Goal: Task Accomplishment & Management: Manage account settings

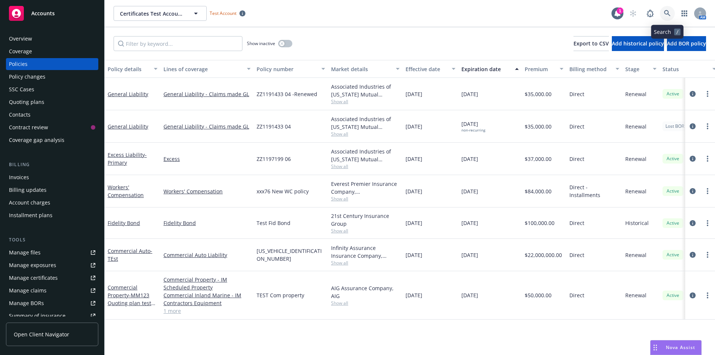
click at [667, 12] on icon at bounding box center [667, 13] width 7 height 7
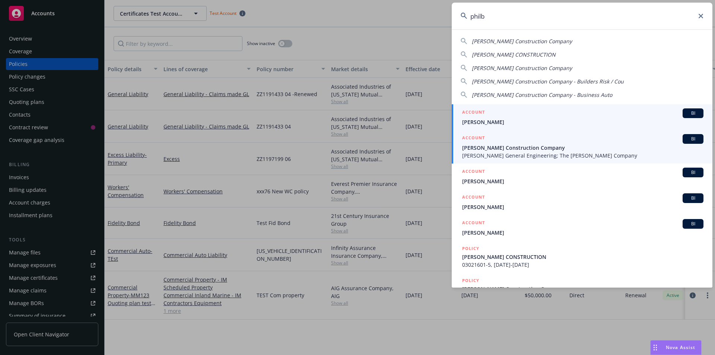
type input "philb"
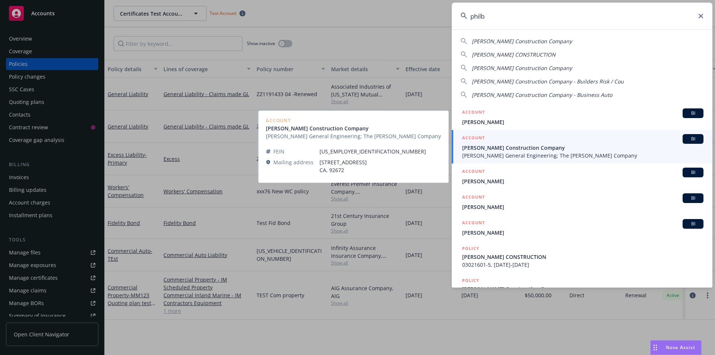
click at [520, 147] on span "[PERSON_NAME] Construction Company" at bounding box center [582, 148] width 241 height 8
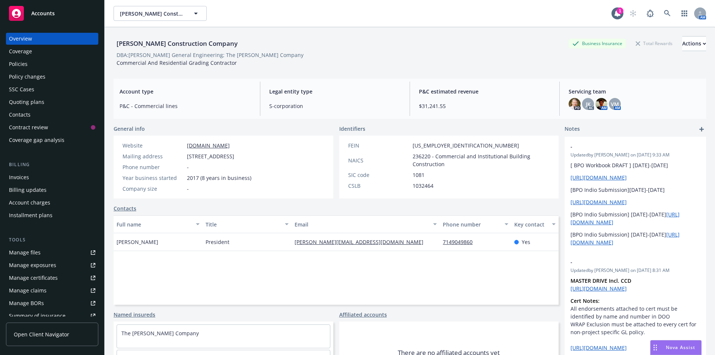
click at [50, 63] on div "Policies" at bounding box center [52, 64] width 86 height 12
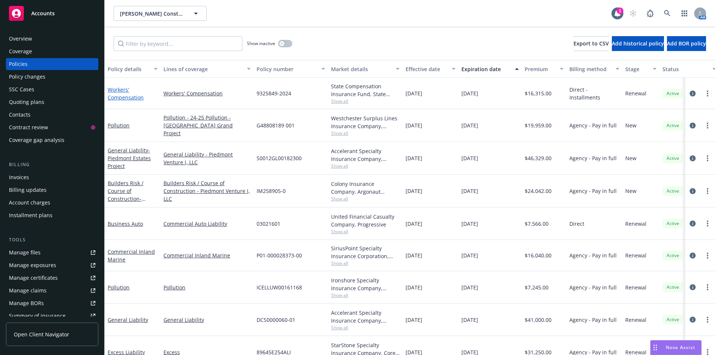
click at [131, 100] on link "Workers' Compensation" at bounding box center [126, 93] width 36 height 15
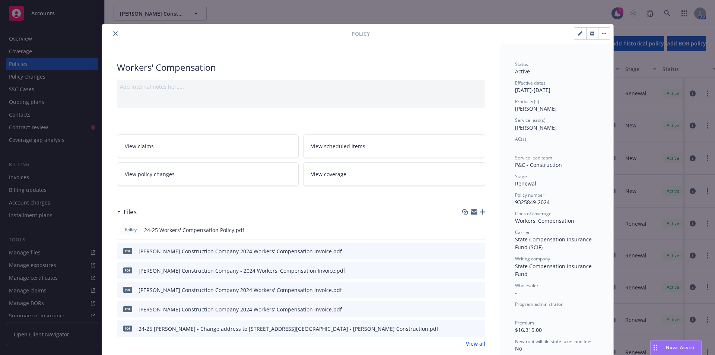
click at [113, 32] on icon "close" at bounding box center [115, 33] width 4 height 4
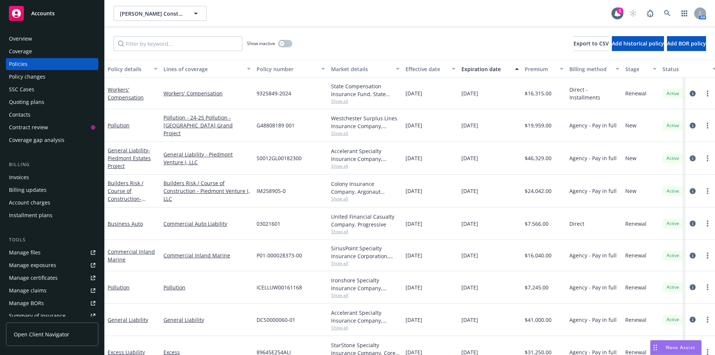
click at [79, 23] on link "Accounts" at bounding box center [52, 13] width 92 height 21
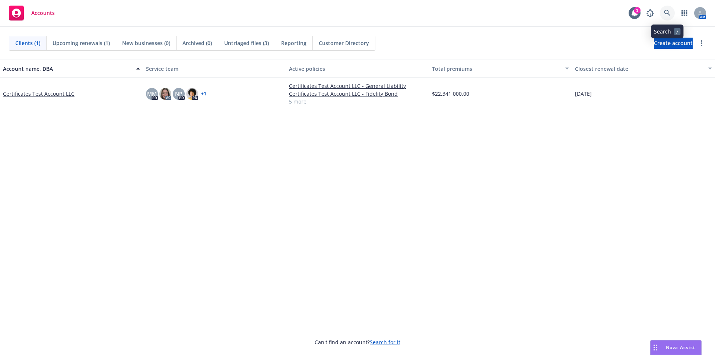
click at [664, 11] on icon at bounding box center [667, 13] width 6 height 6
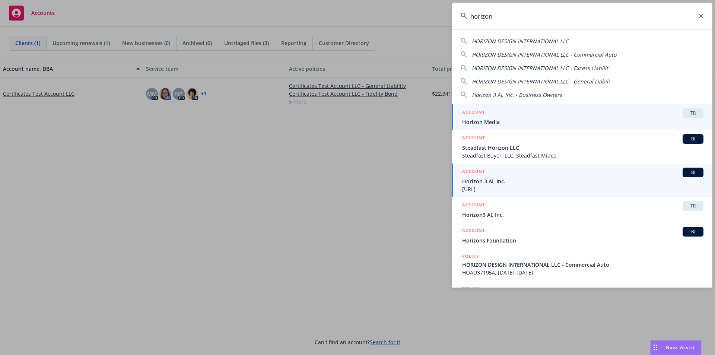
type input "horizon"
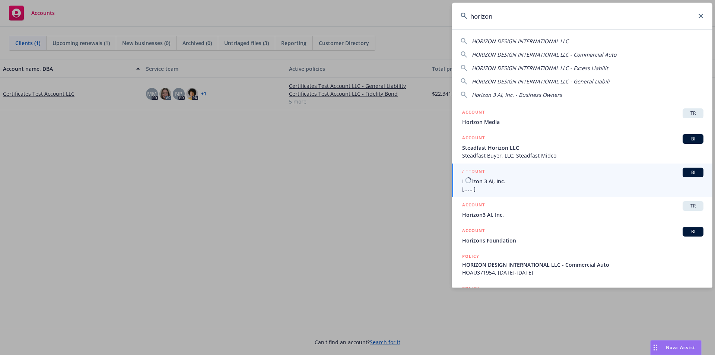
click at [537, 182] on span "Horizon 3 AI, Inc." at bounding box center [582, 181] width 241 height 8
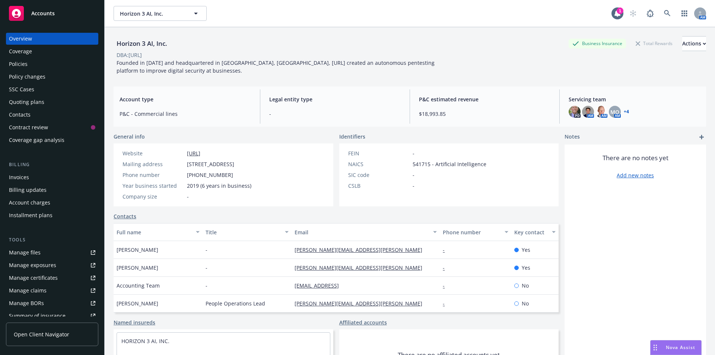
click at [41, 61] on div "Policies" at bounding box center [52, 64] width 86 height 12
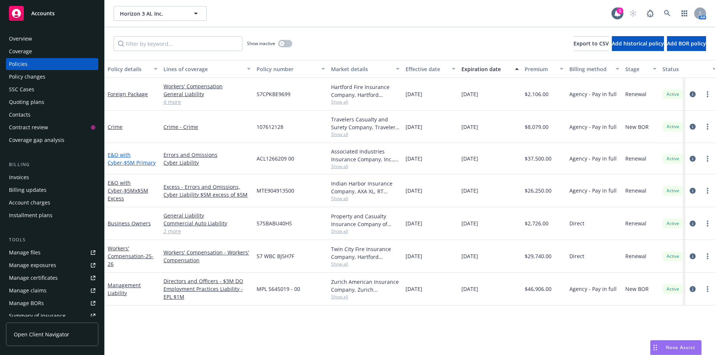
click at [127, 157] on link "E&O with Cyber - $5M Primary" at bounding box center [132, 158] width 48 height 15
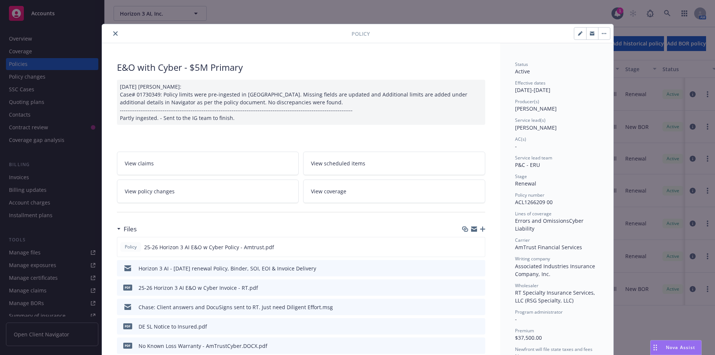
click at [113, 33] on icon "close" at bounding box center [115, 33] width 4 height 4
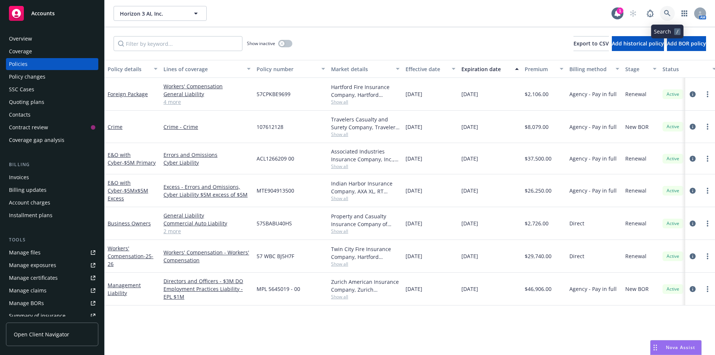
click at [668, 13] on icon at bounding box center [667, 13] width 7 height 7
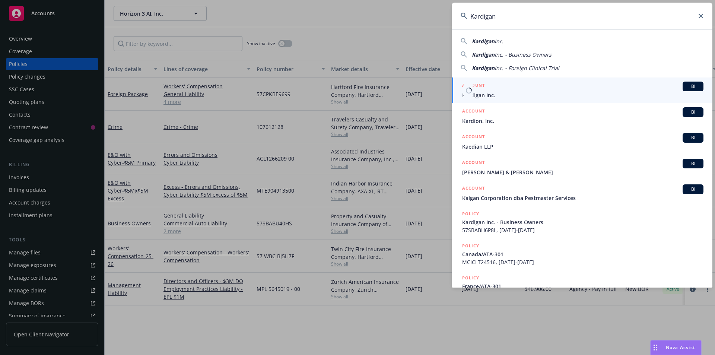
type input "Kardigan"
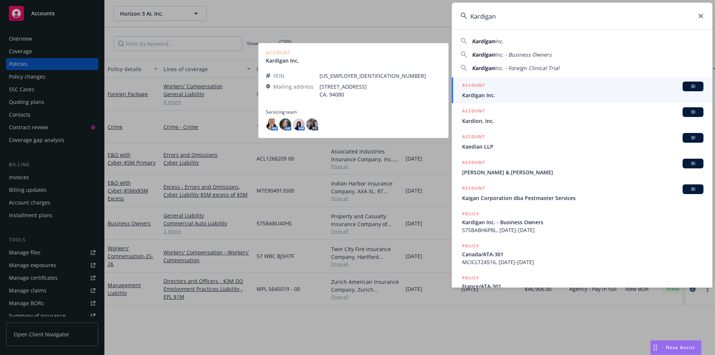
click at [514, 90] on div "ACCOUNT BI" at bounding box center [582, 87] width 241 height 10
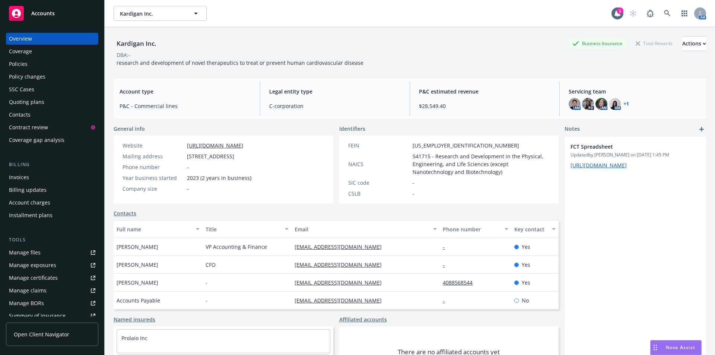
click at [11, 66] on div "Policies" at bounding box center [18, 64] width 19 height 12
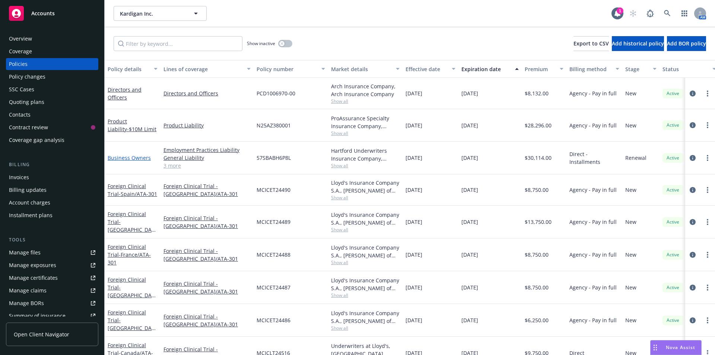
click at [140, 160] on link "Business Owners" at bounding box center [129, 157] width 43 height 7
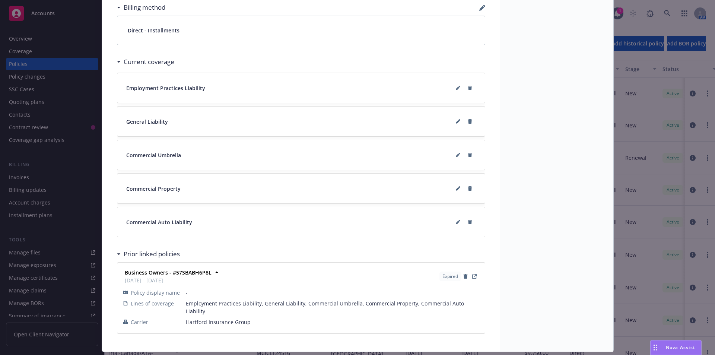
scroll to position [563, 0]
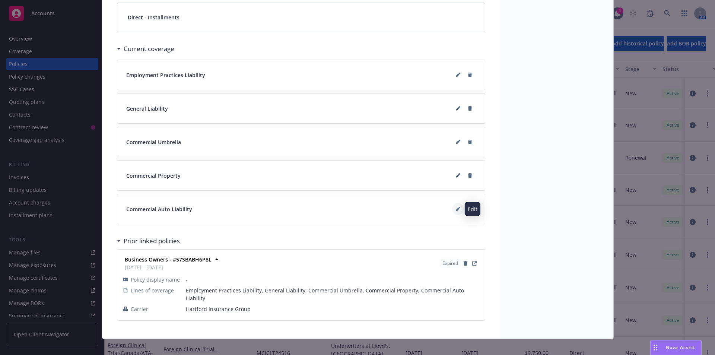
click at [456, 210] on icon at bounding box center [458, 210] width 4 height 4
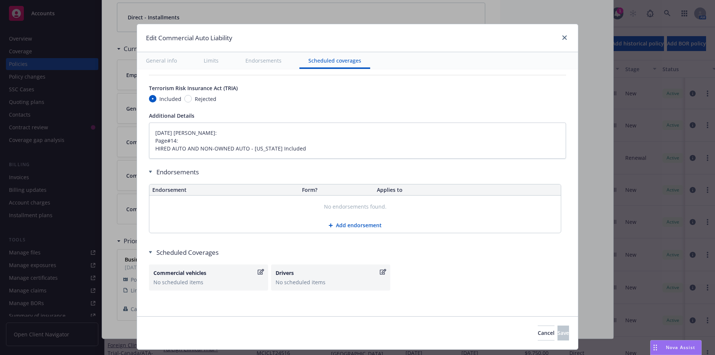
scroll to position [1056, 0]
click at [564, 35] on link "close" at bounding box center [564, 37] width 9 height 9
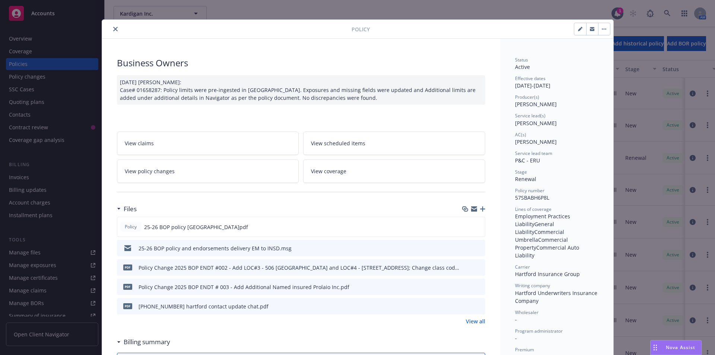
scroll to position [0, 0]
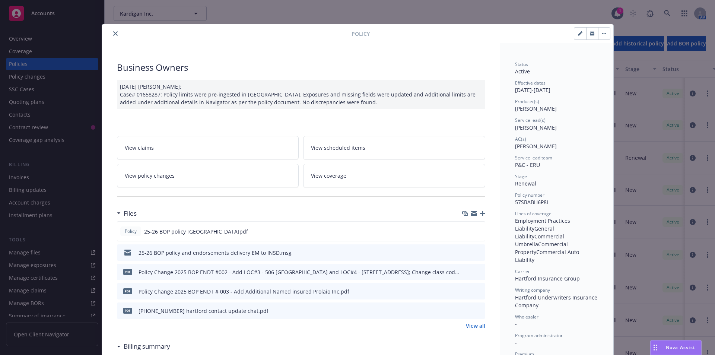
click at [448, 95] on div "[DATE] [PERSON_NAME]: Case# 01658287: Policy limits were pre-ingested in [GEOGR…" at bounding box center [301, 94] width 368 height 29
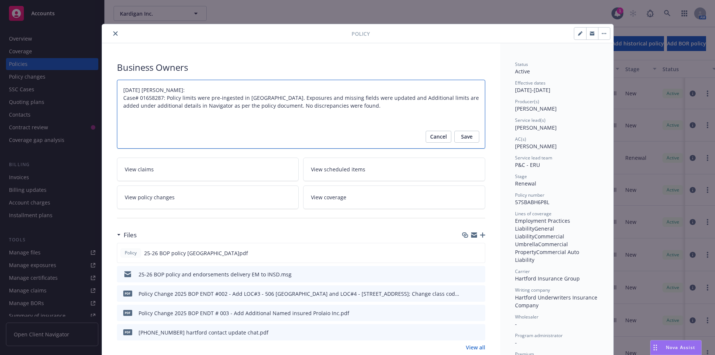
drag, startPoint x: 163, startPoint y: 98, endPoint x: 269, endPoint y: 95, distance: 106.8
click at [269, 95] on textarea "[DATE] [PERSON_NAME]: Case# 01658287: Policy limits were pre-ingested in [GEOGR…" at bounding box center [301, 114] width 368 height 69
click at [261, 126] on textarea "[DATE] [PERSON_NAME]: Case# 01658287: Policy limits were pre-ingested in [GEOGR…" at bounding box center [301, 114] width 368 height 69
click at [444, 138] on button "Cancel" at bounding box center [438, 137] width 26 height 12
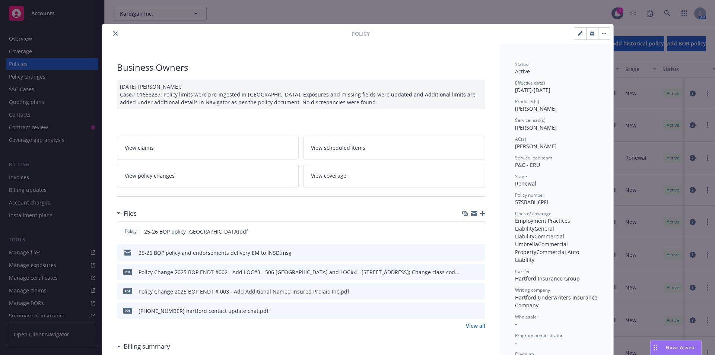
click at [377, 94] on div "[DATE] [PERSON_NAME]: Case# 01658287: Policy limits were pre-ingested in [GEOGR…" at bounding box center [301, 94] width 368 height 29
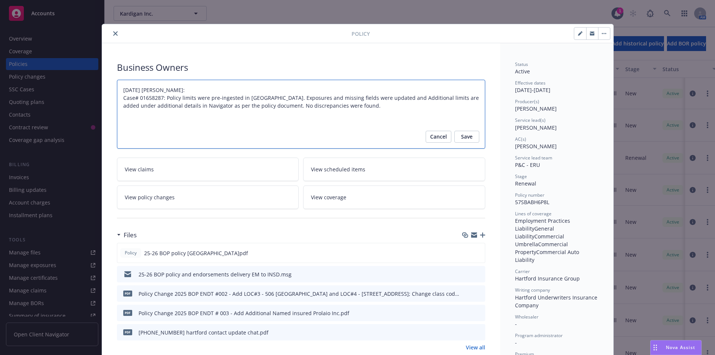
drag, startPoint x: 270, startPoint y: 97, endPoint x: 263, endPoint y: 107, distance: 12.0
click at [263, 107] on textarea "[DATE] [PERSON_NAME]: Case# 01658287: Policy limits were pre-ingested in [GEOGR…" at bounding box center [301, 114] width 368 height 69
click at [272, 109] on textarea "[DATE] [PERSON_NAME]: Case# 01658287: Policy limits were pre-ingested in [GEOGR…" at bounding box center [301, 114] width 368 height 69
drag, startPoint x: 264, startPoint y: 106, endPoint x: 345, endPoint y: 104, distance: 81.2
click at [345, 104] on textarea "[DATE] [PERSON_NAME]: Case# 01658287: Policy limits were pre-ingested in [GEOGR…" at bounding box center [301, 114] width 368 height 69
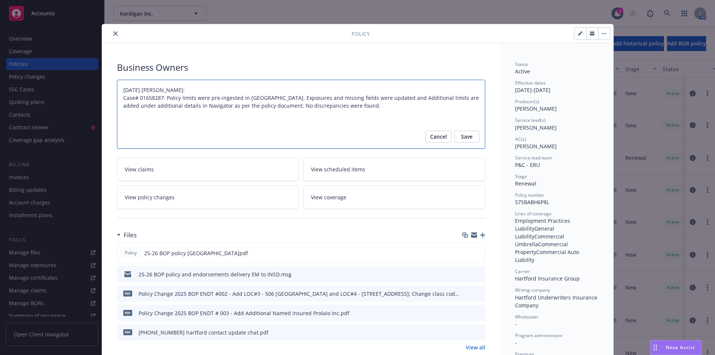
type textarea "x"
type textarea "[DATE] [PERSON_NAME]: Case# 01658287: Policy limits were pre-ingested in [GEOGR…"
click at [454, 135] on button "Save" at bounding box center [466, 137] width 25 height 12
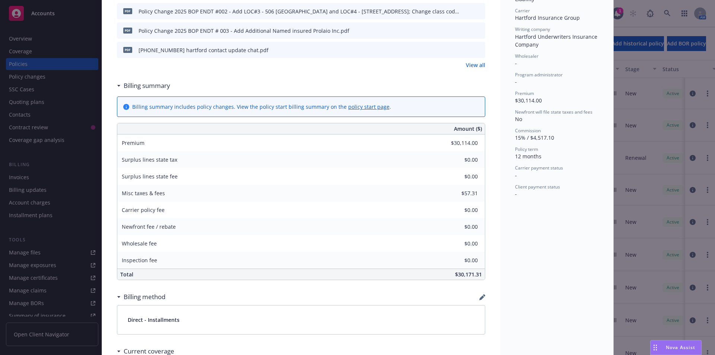
scroll to position [521, 0]
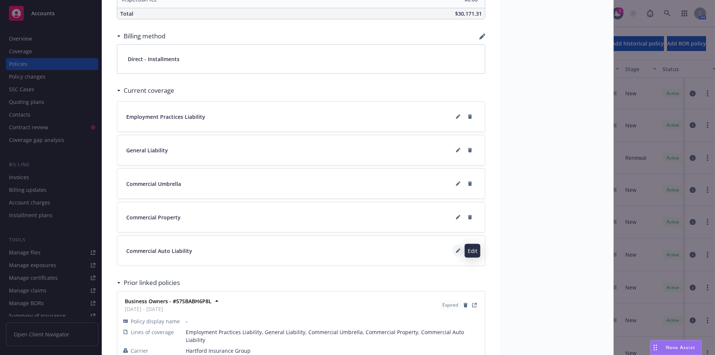
click at [456, 249] on icon at bounding box center [458, 250] width 4 height 4
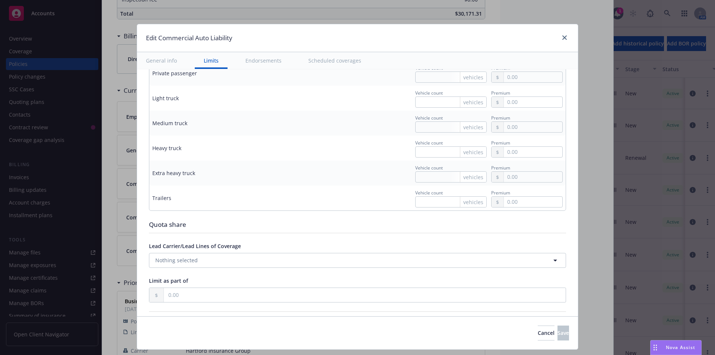
scroll to position [1005, 0]
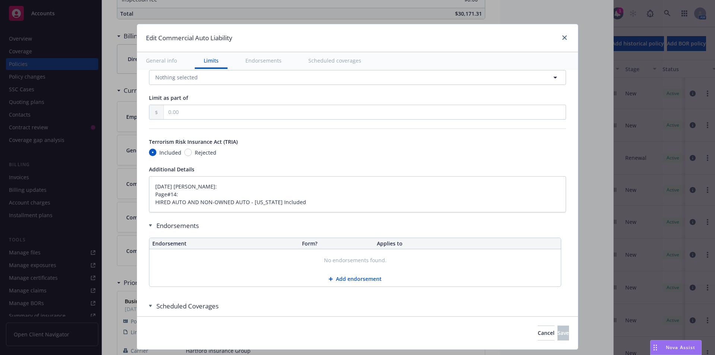
type textarea "x"
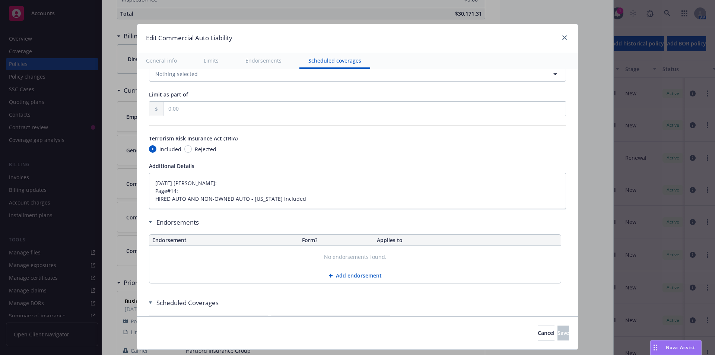
click at [562, 32] on div "Edit Commercial Auto Liability" at bounding box center [357, 38] width 441 height 28
click at [564, 37] on icon "close" at bounding box center [564, 37] width 4 height 4
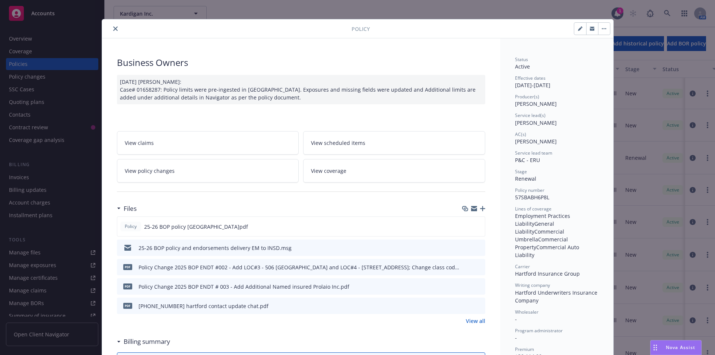
scroll to position [0, 0]
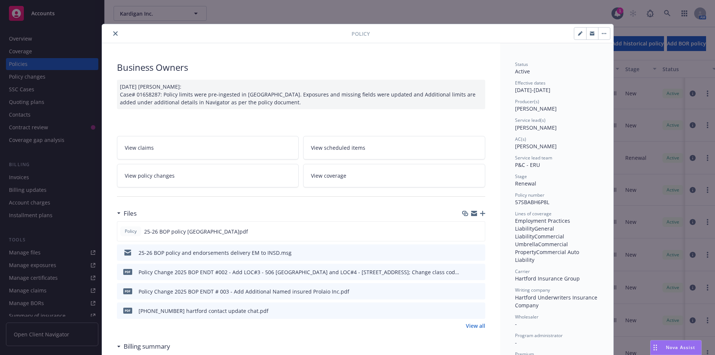
click at [113, 33] on icon "close" at bounding box center [115, 33] width 4 height 4
